Goal: Browse casually

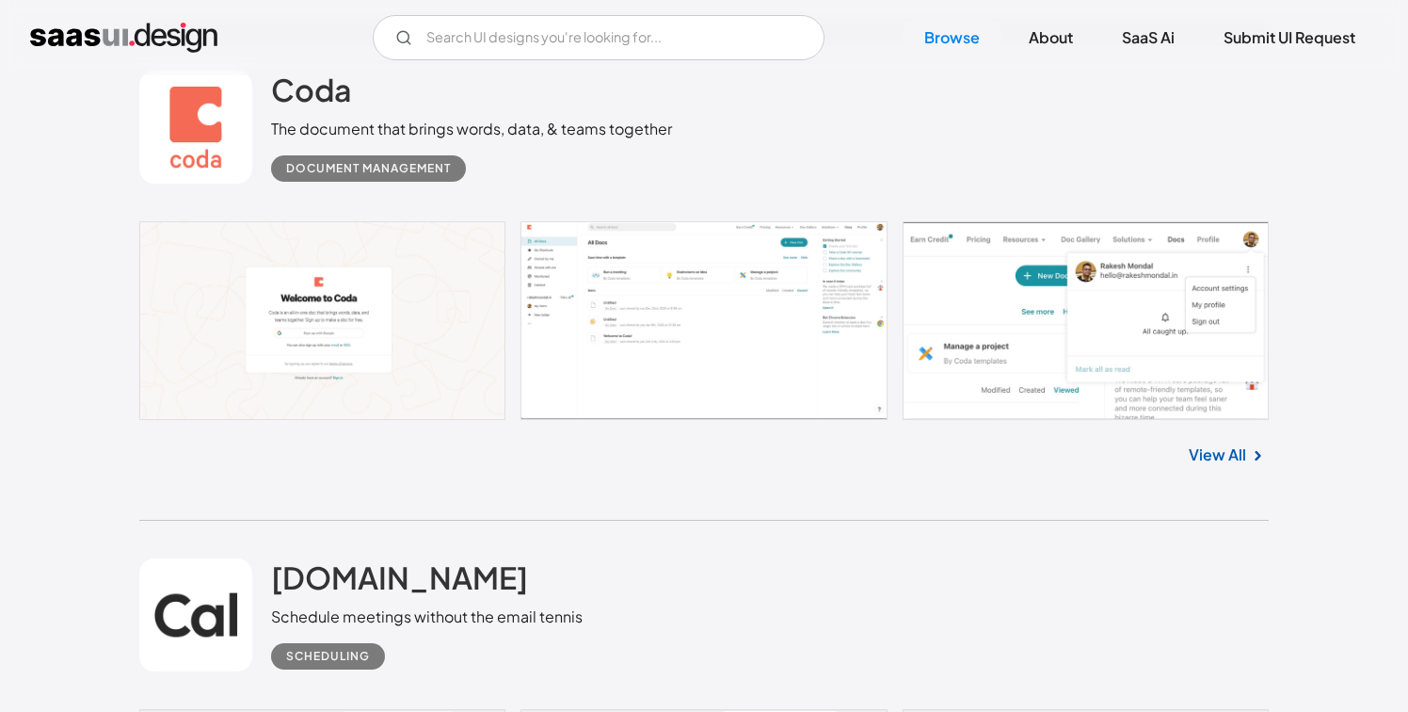
scroll to position [5013, 0]
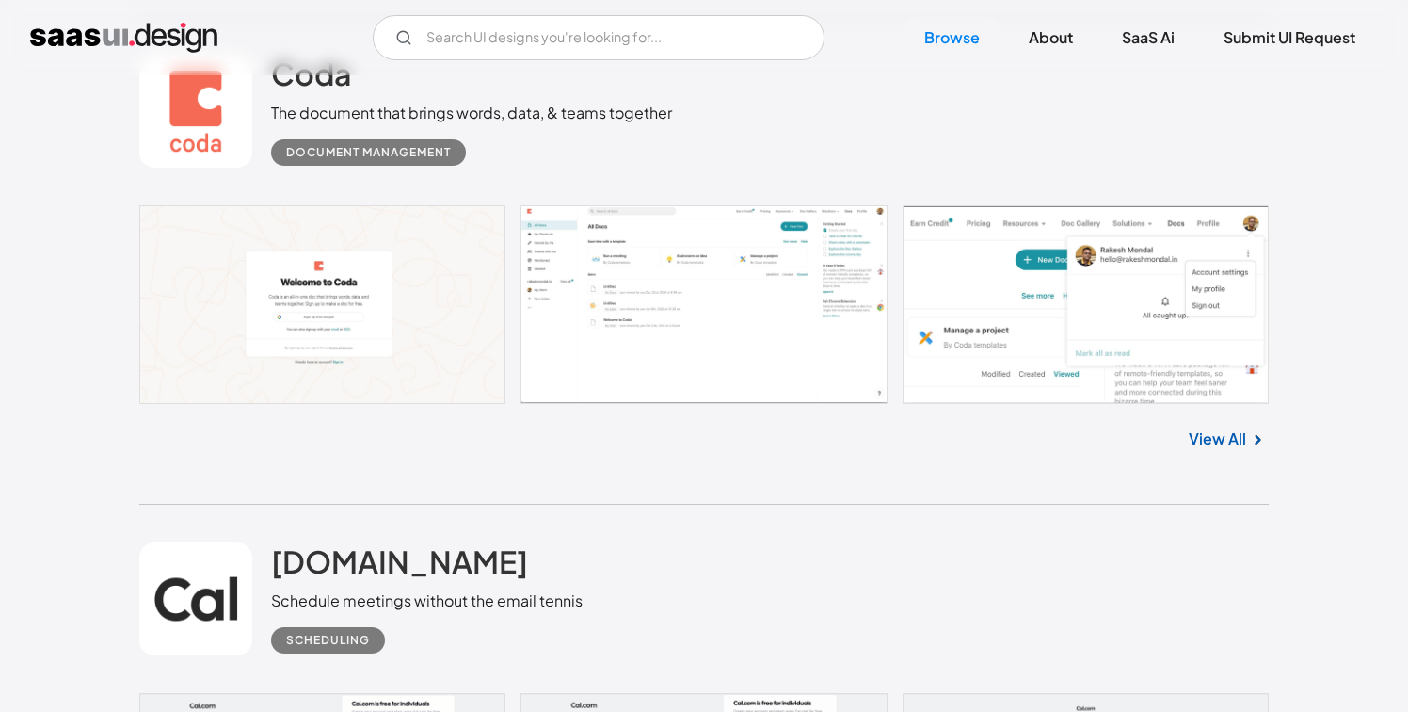
click at [1206, 445] on link "View All" at bounding box center [1217, 438] width 57 height 23
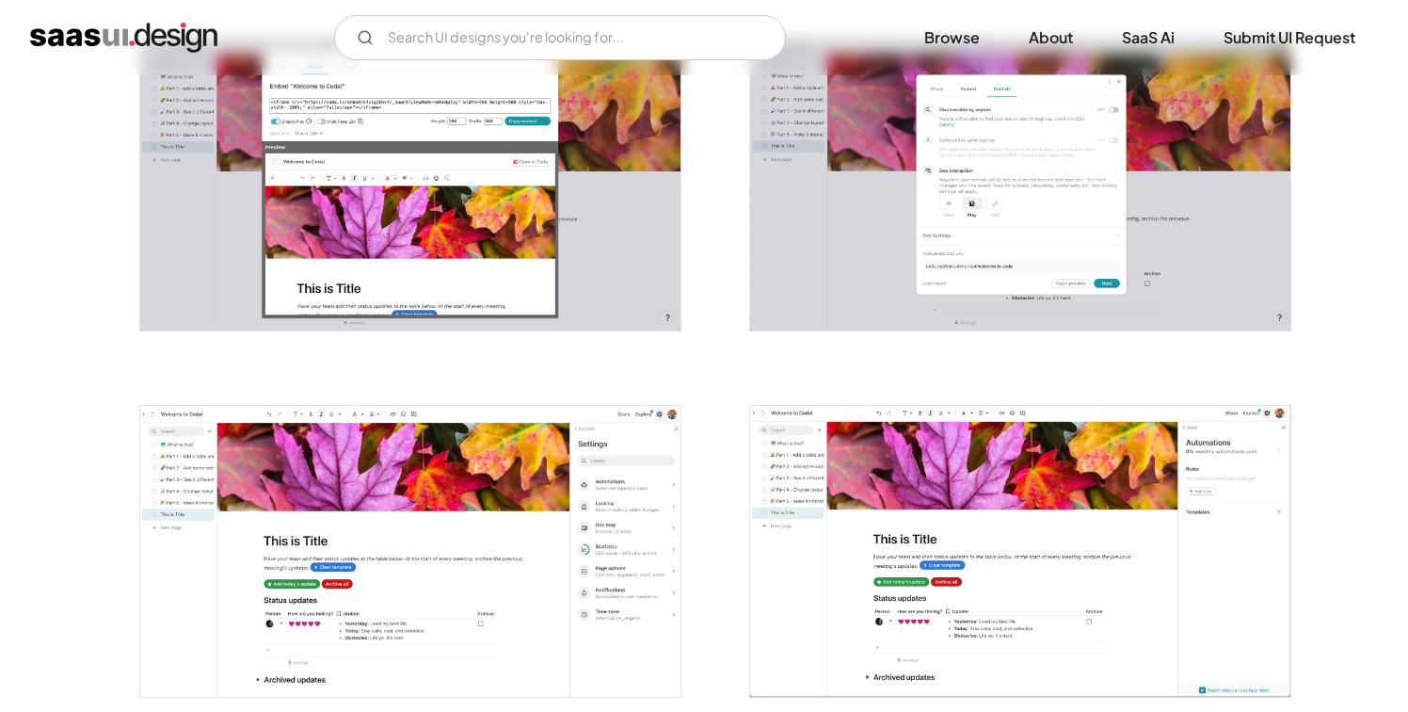
scroll to position [3705, 0]
